Goal: Information Seeking & Learning: Learn about a topic

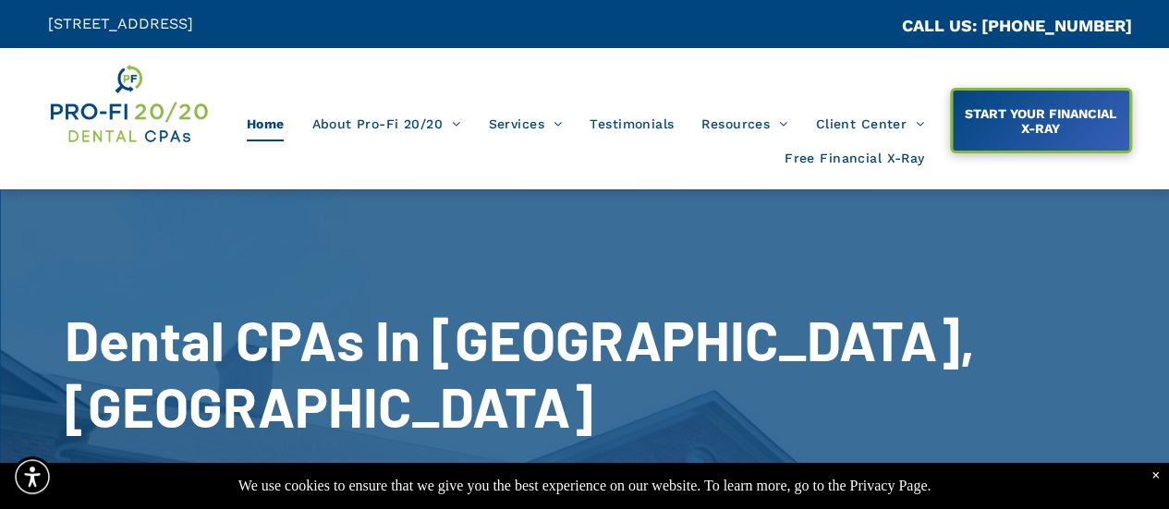
click at [1154, 480] on div "×" at bounding box center [1156, 476] width 8 height 17
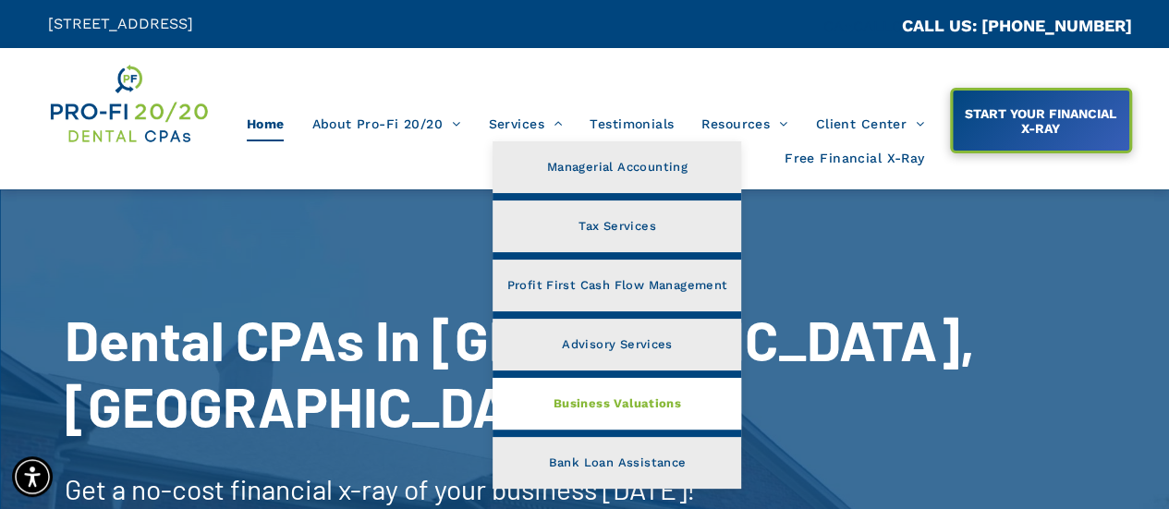
click at [582, 405] on span "Business Valuations" at bounding box center [618, 404] width 128 height 24
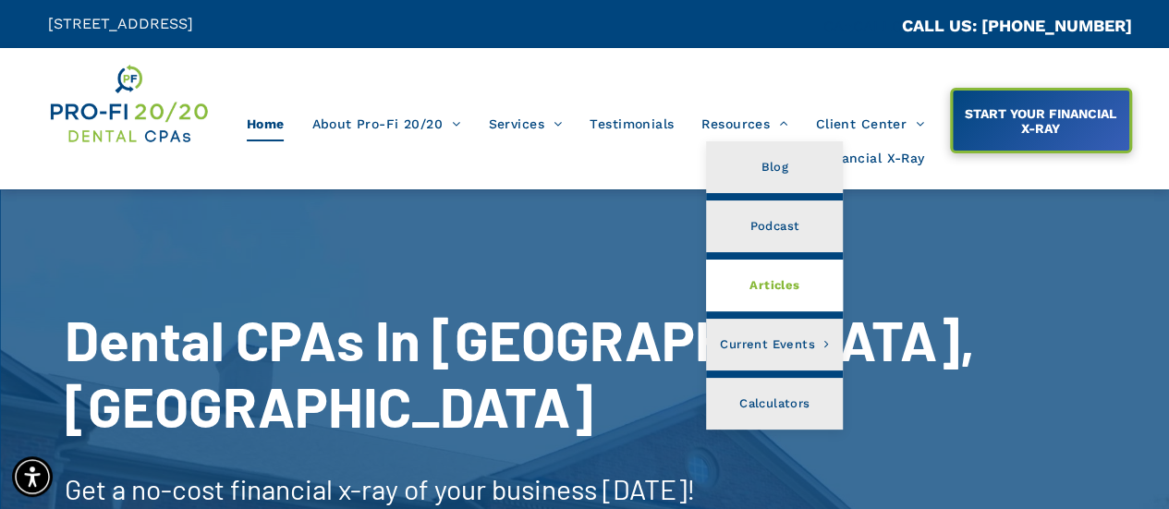
click at [756, 287] on span "Articles" at bounding box center [775, 286] width 50 height 24
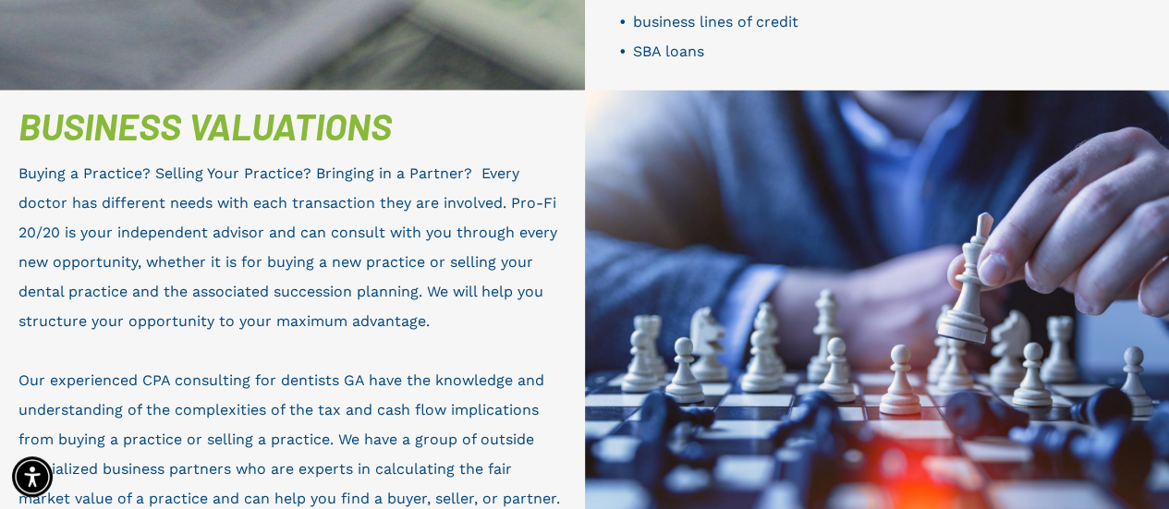
scroll to position [2791, 0]
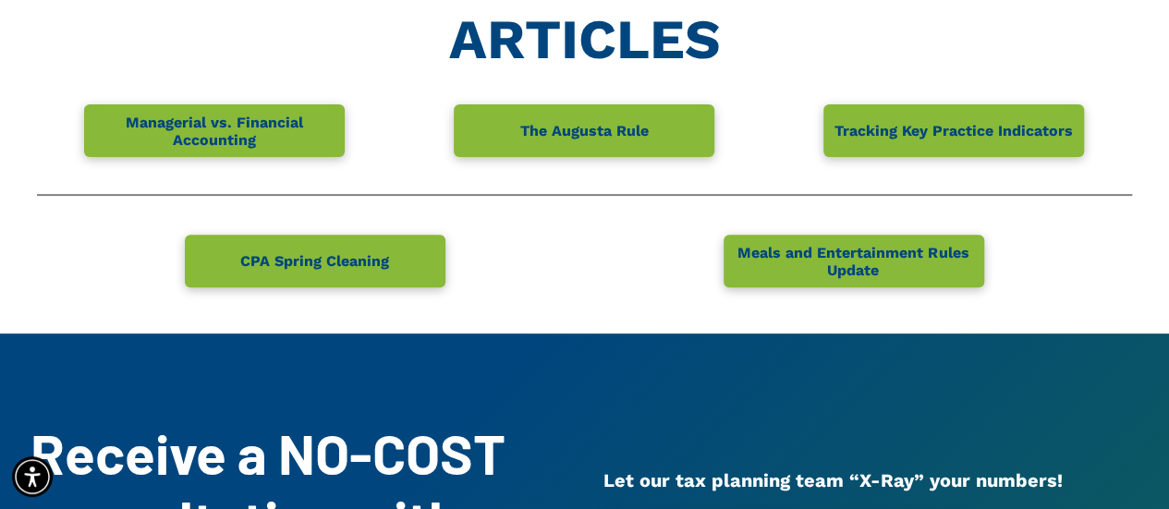
scroll to position [213, 0]
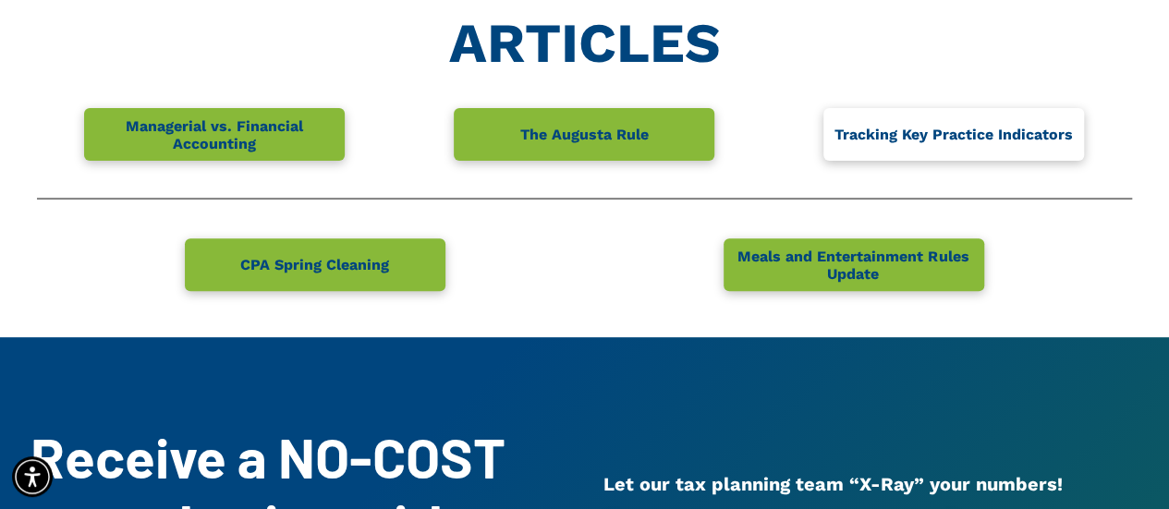
click at [875, 146] on span "Tracking Key Practice Indicators" at bounding box center [953, 134] width 251 height 36
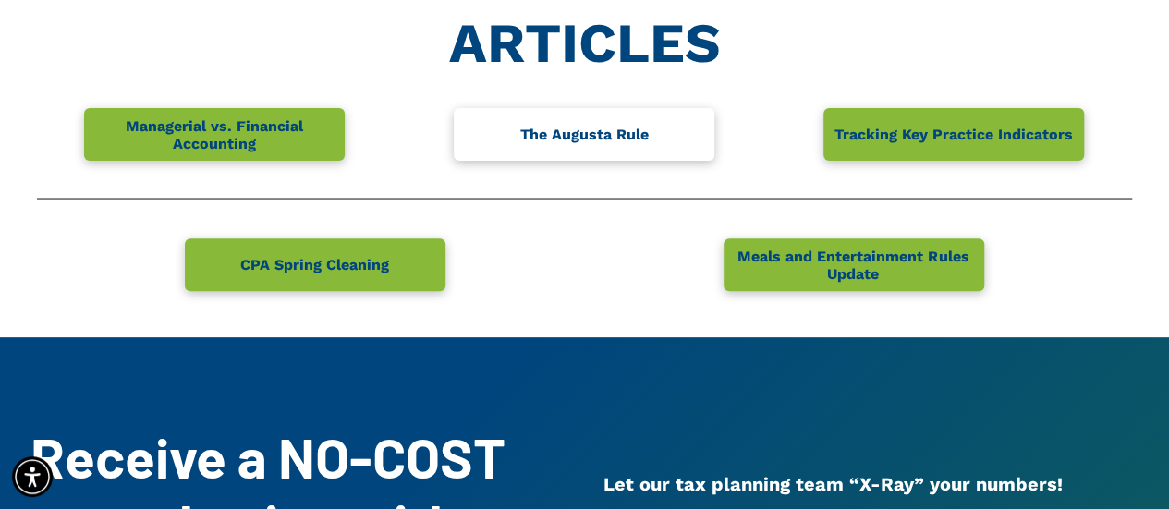
click at [509, 128] on link "The Augusta Rule" at bounding box center [584, 134] width 261 height 53
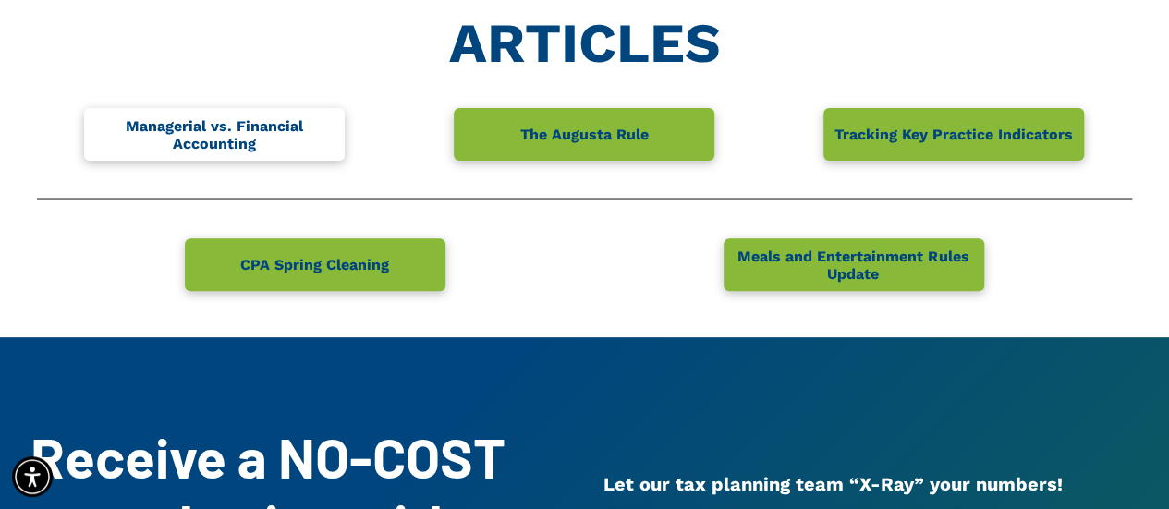
click at [274, 129] on span "Managerial vs. Financial Accounting" at bounding box center [214, 135] width 255 height 54
click at [220, 130] on span "Managerial vs. Financial Accounting" at bounding box center [214, 135] width 255 height 54
